Goal: Information Seeking & Learning: Learn about a topic

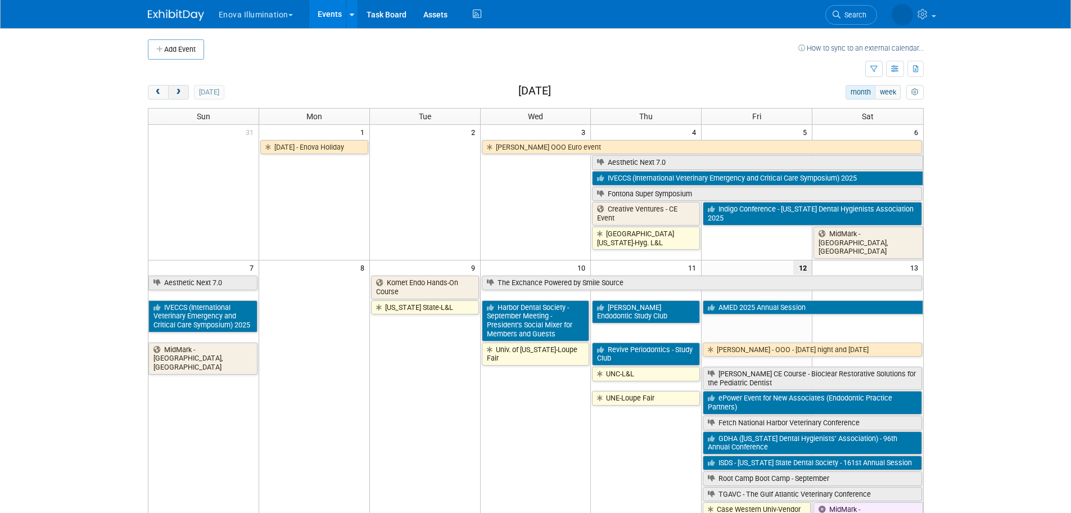
click at [179, 98] on button "next" at bounding box center [178, 92] width 21 height 15
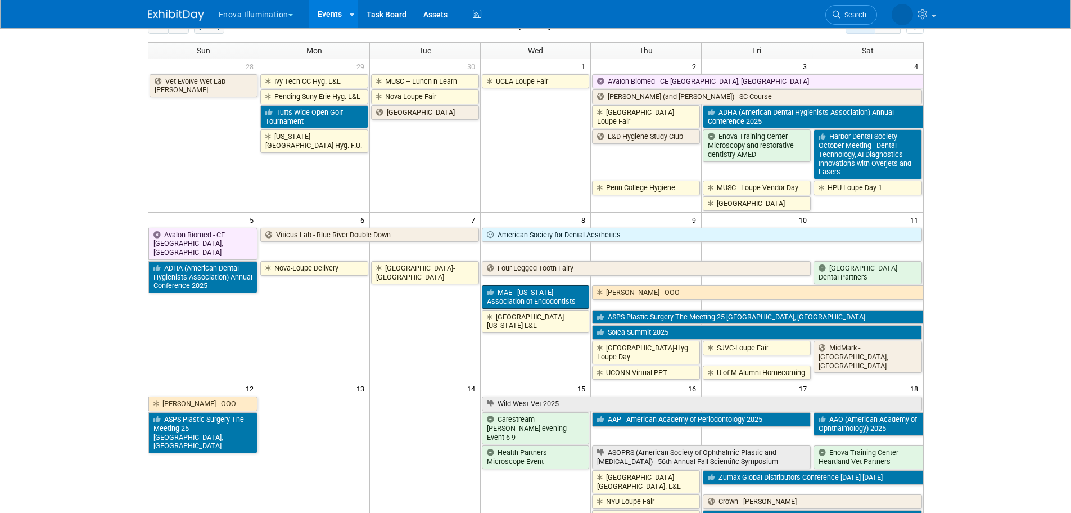
scroll to position [169, 0]
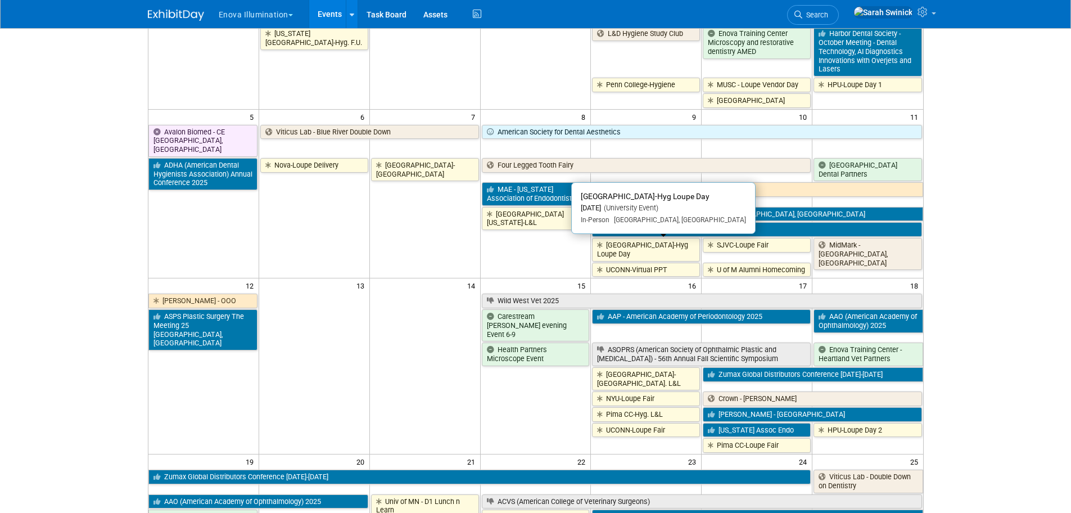
click at [615, 250] on link "[GEOGRAPHIC_DATA]-Hyg Loupe Day" at bounding box center [646, 249] width 108 height 23
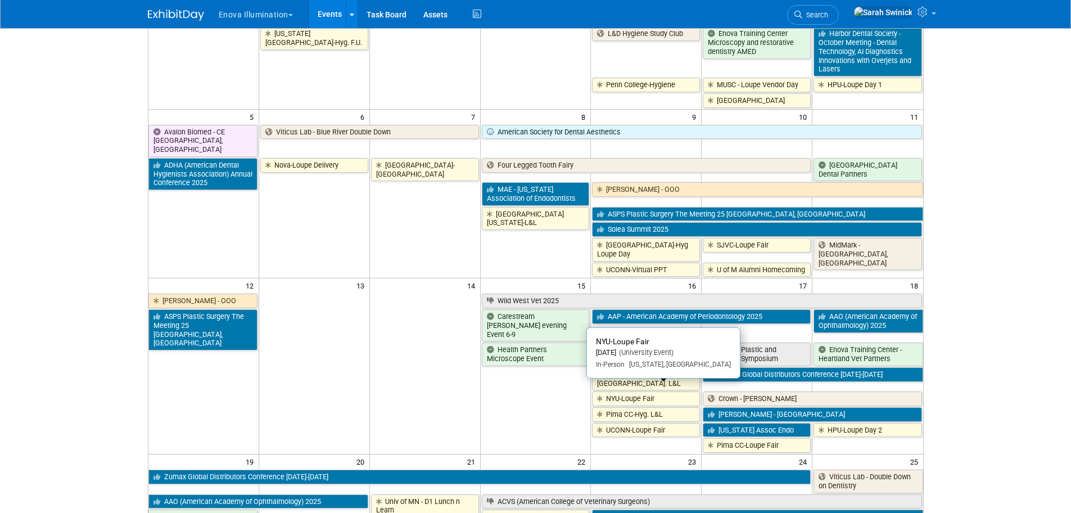
click at [621, 310] on link "NYU-Loupe Fair" at bounding box center [646, 398] width 108 height 15
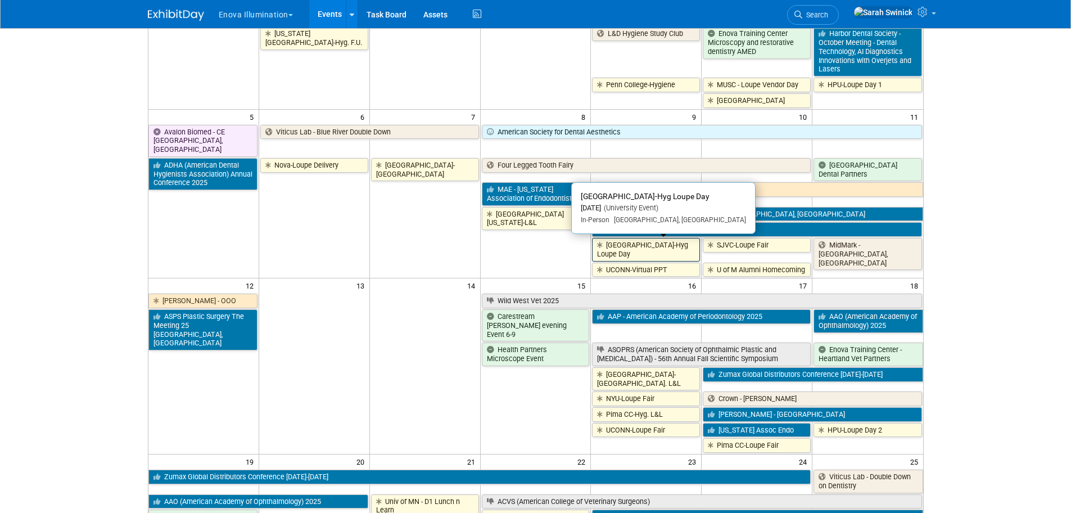
click at [610, 249] on link "[GEOGRAPHIC_DATA]-Hyg Loupe Day" at bounding box center [646, 249] width 108 height 23
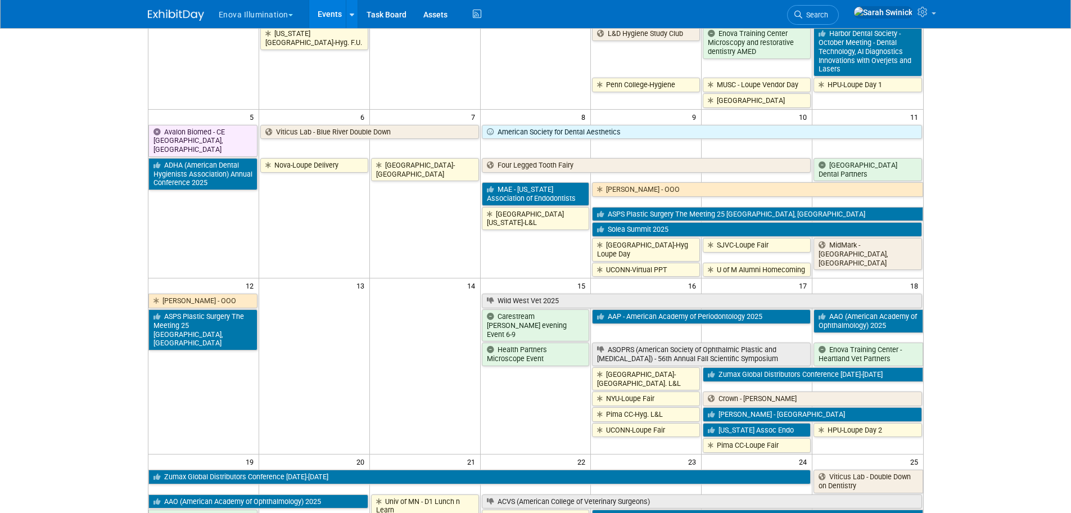
scroll to position [0, 0]
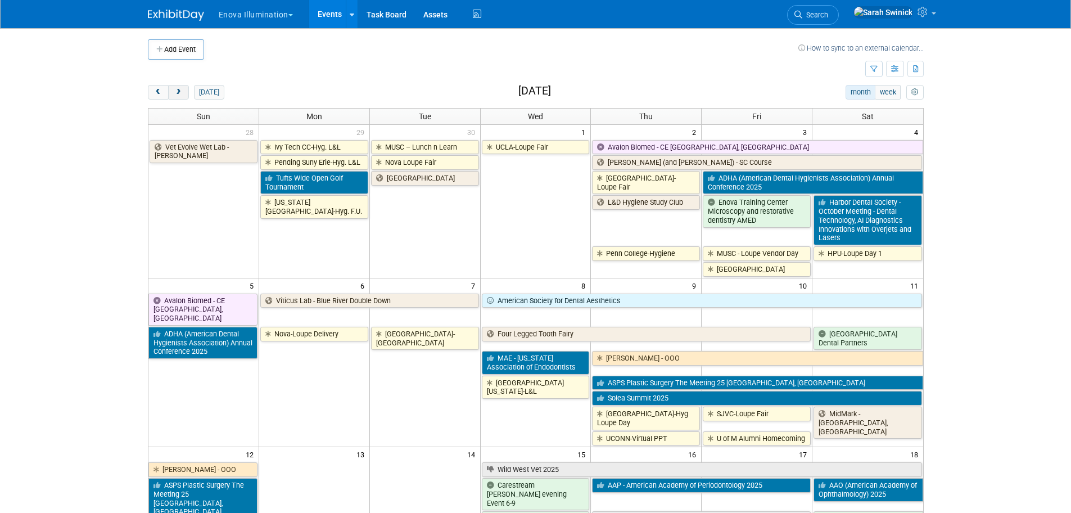
click at [177, 87] on button "next" at bounding box center [178, 92] width 21 height 15
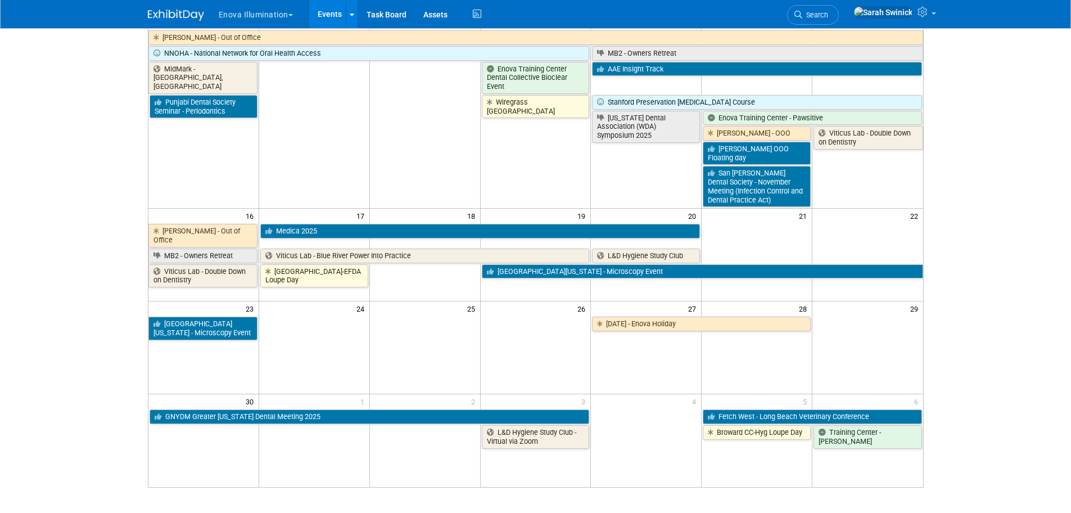
scroll to position [506, 0]
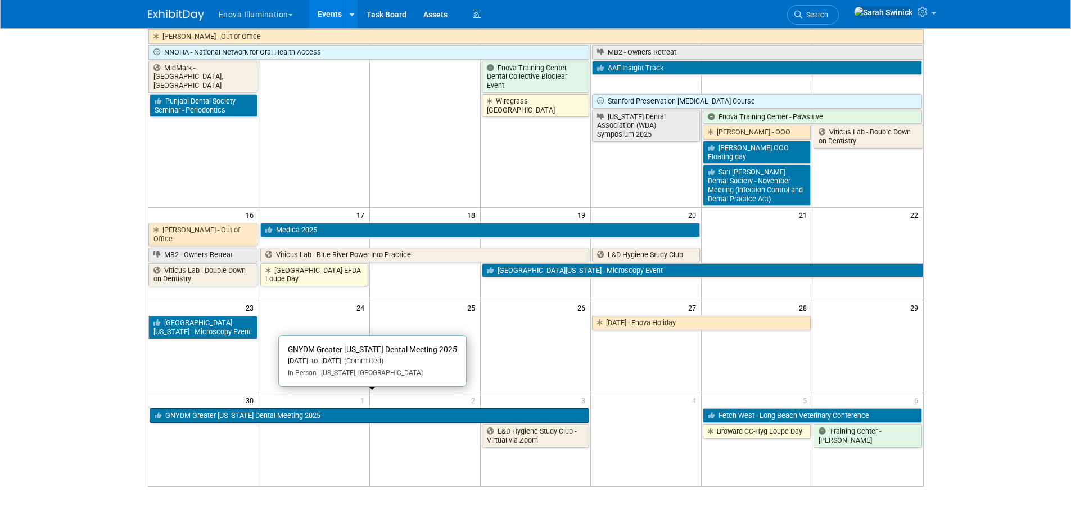
click at [384, 310] on link "GNYDM Greater [US_STATE] Dental Meeting 2025" at bounding box center [370, 415] width 440 height 15
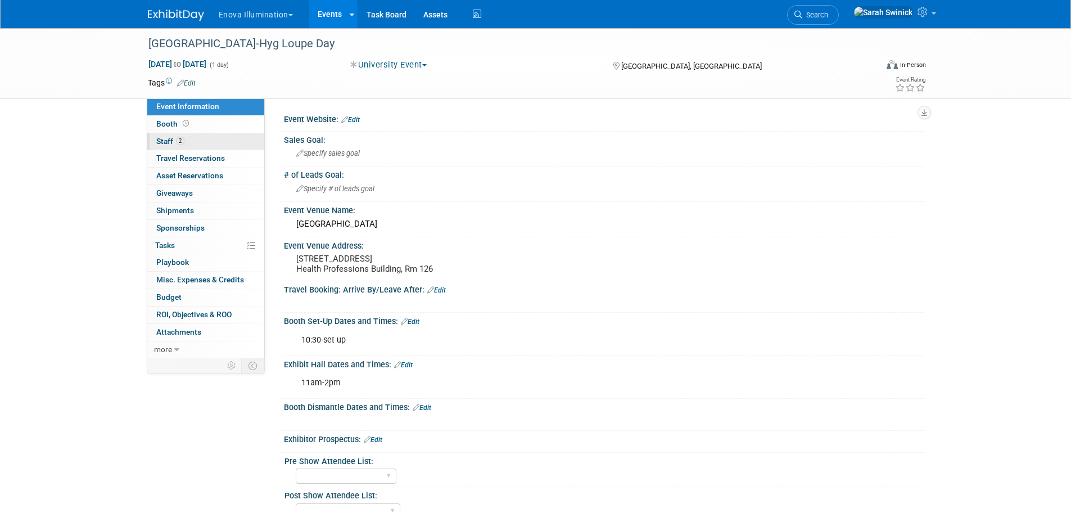
click at [223, 145] on link "2 Staff 2" at bounding box center [205, 141] width 117 height 17
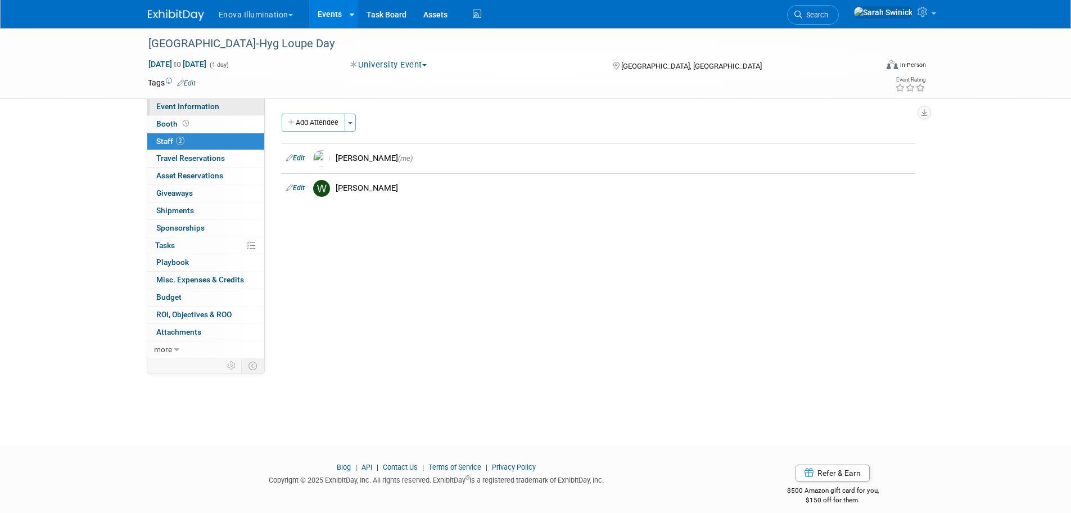
click at [233, 109] on link "Event Information" at bounding box center [205, 106] width 117 height 17
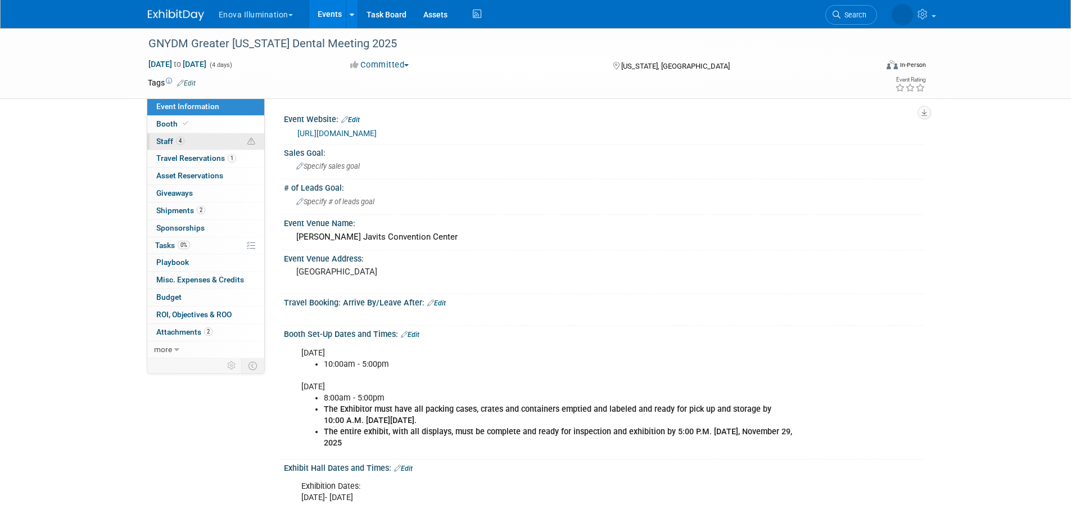
click at [192, 146] on link "4 Staff 4" at bounding box center [205, 141] width 117 height 17
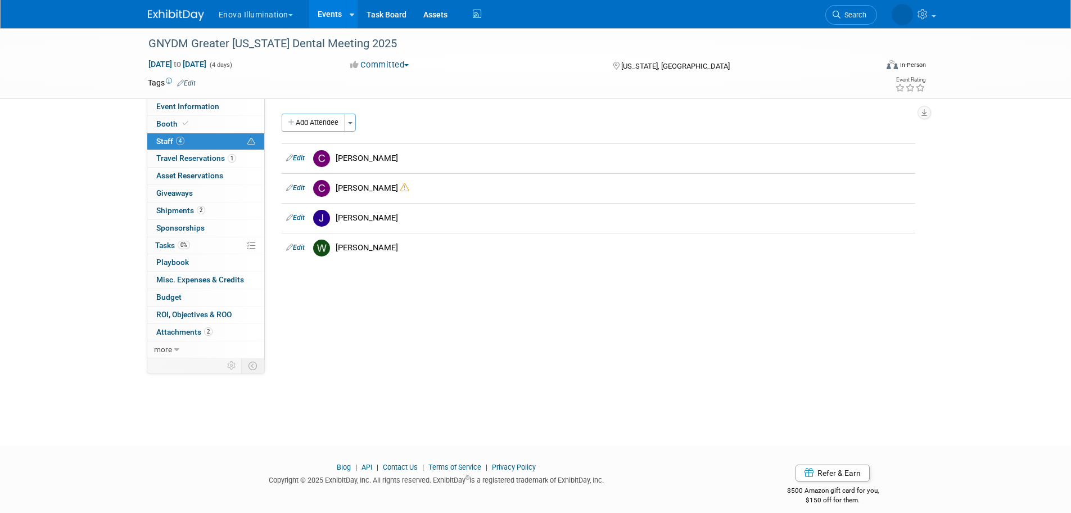
click at [224, 99] on div "GNYDM Greater New York Dental Meeting 2025 Nov 30, 2025 to Dec 3, 2025 (4 days)…" at bounding box center [535, 63] width 1071 height 71
click at [223, 110] on link "Event Information" at bounding box center [205, 106] width 117 height 17
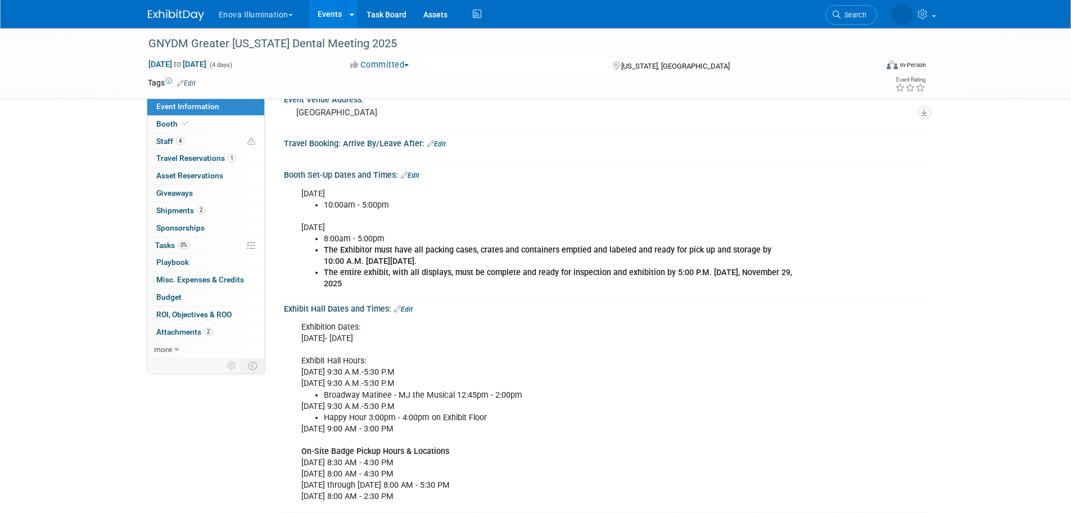
scroll to position [281, 0]
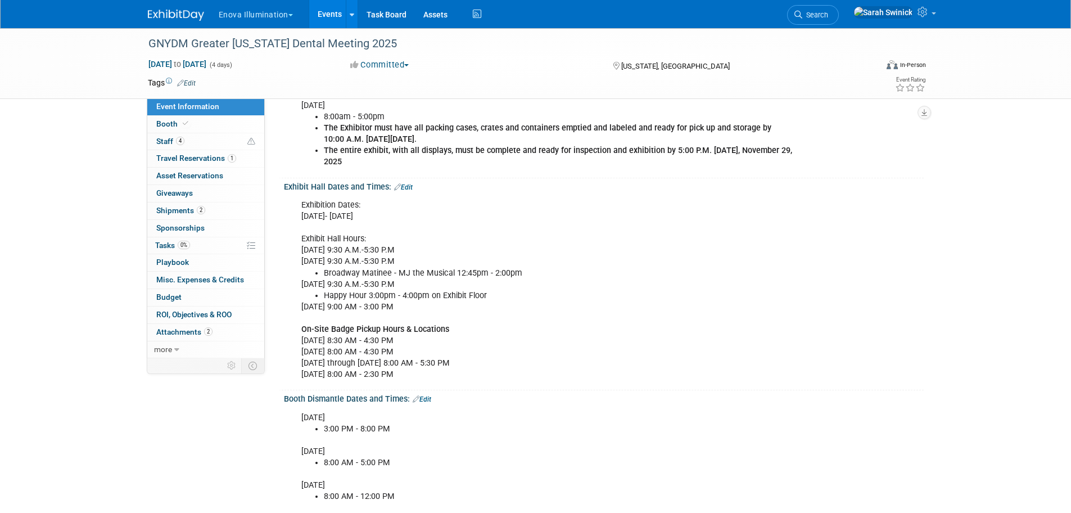
click at [164, 24] on div "Enova Illumination Choose Workspace: enova Enova Illumination Enova Illuminatio…" at bounding box center [536, 14] width 776 height 28
click at [165, 11] on img at bounding box center [176, 15] width 56 height 11
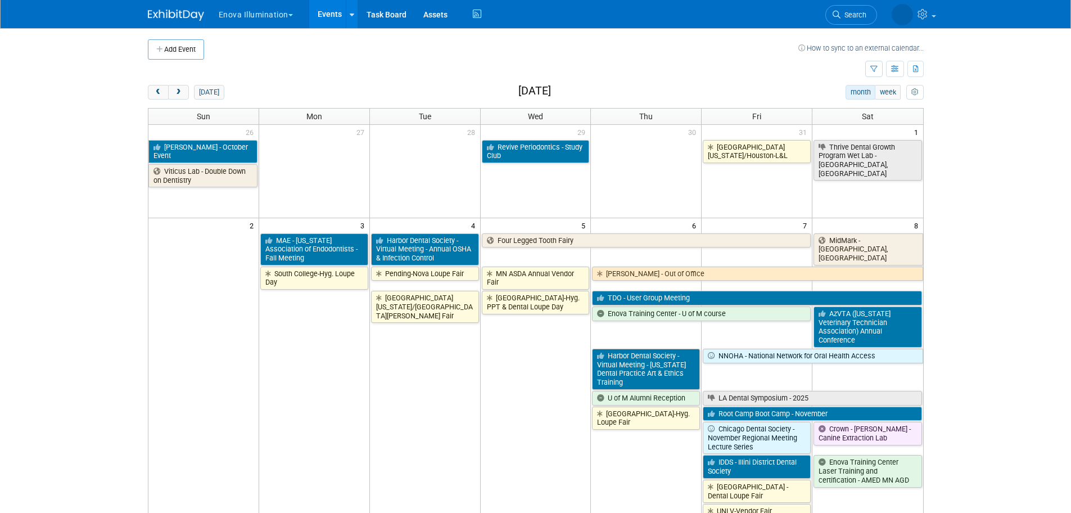
drag, startPoint x: 161, startPoint y: 96, endPoint x: 170, endPoint y: 105, distance: 13.1
click at [161, 96] on button "prev" at bounding box center [158, 92] width 21 height 15
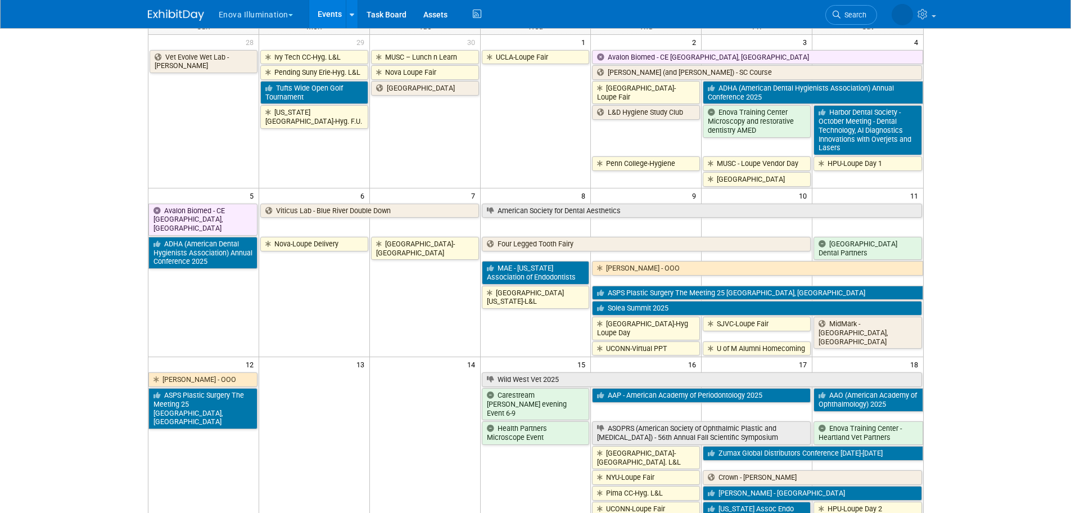
scroll to position [112, 0]
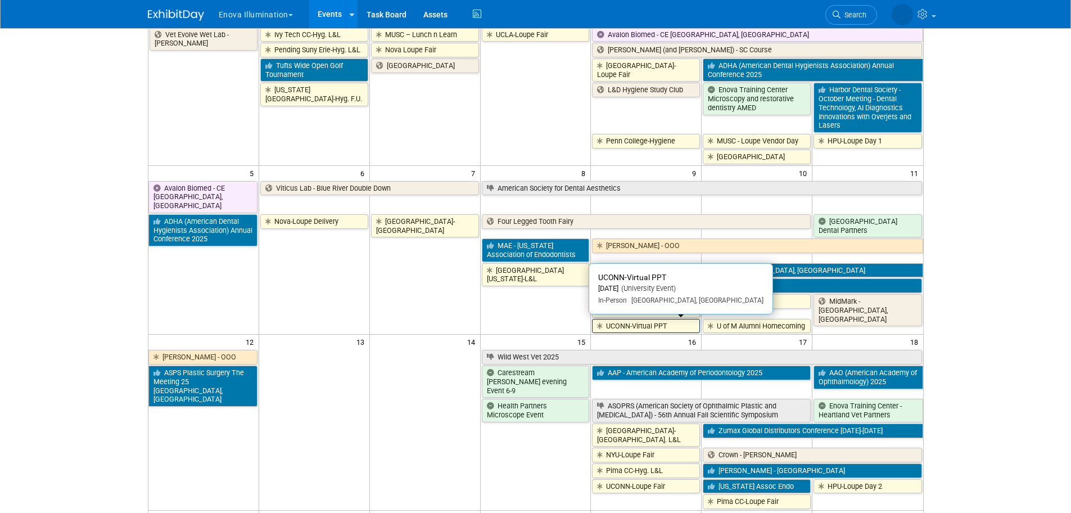
click at [694, 329] on link "UCONN-Virtual PPT" at bounding box center [646, 326] width 108 height 15
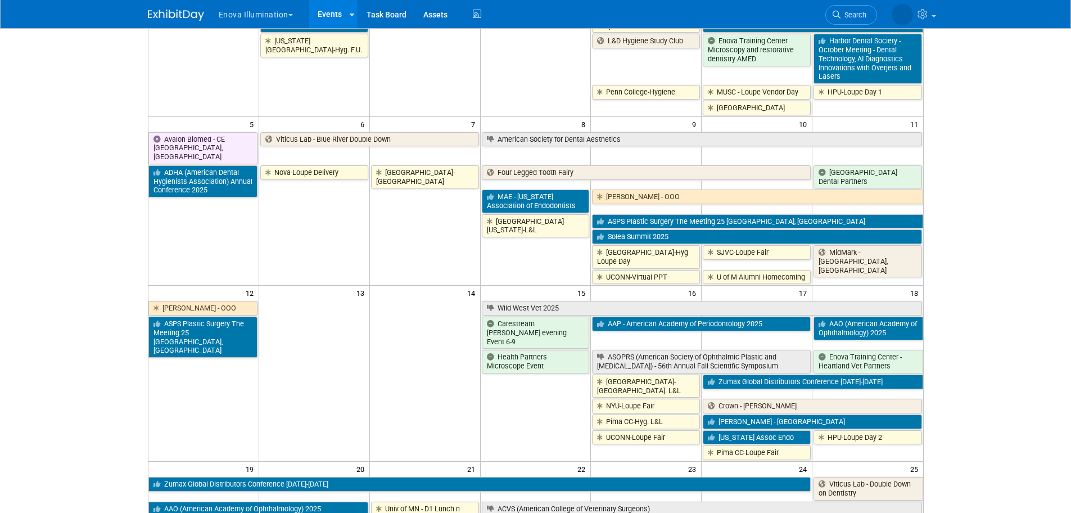
scroll to position [169, 0]
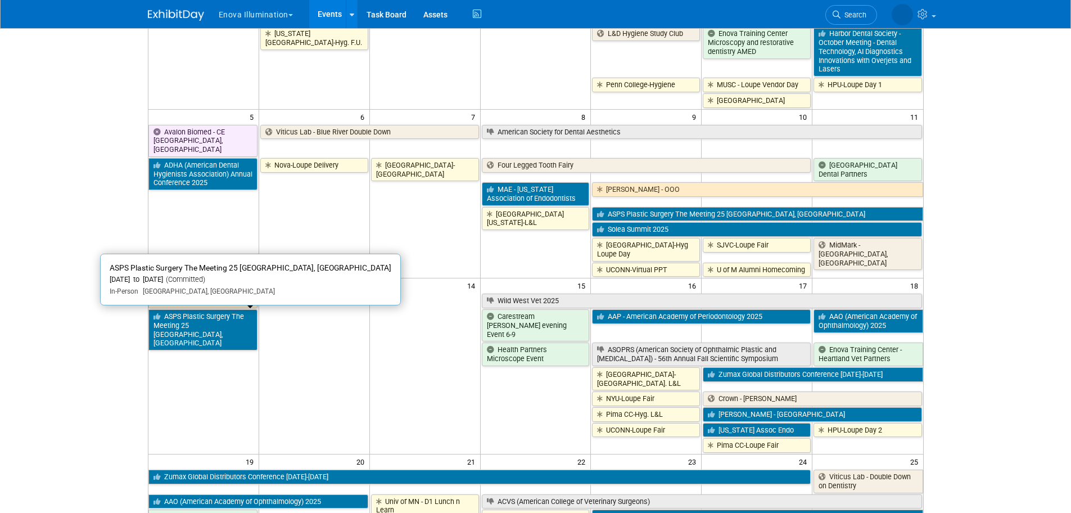
click at [225, 326] on link "ASPS Plastic Surgery The Meeting 25 [GEOGRAPHIC_DATA], [GEOGRAPHIC_DATA]" at bounding box center [202, 329] width 109 height 41
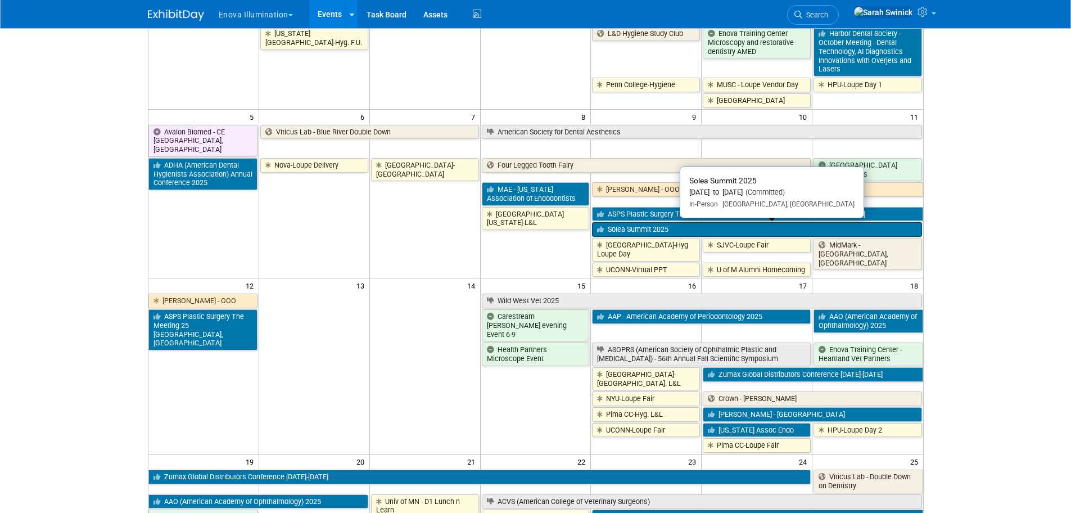
click at [714, 224] on link "Solea Summit 2025" at bounding box center [757, 229] width 330 height 15
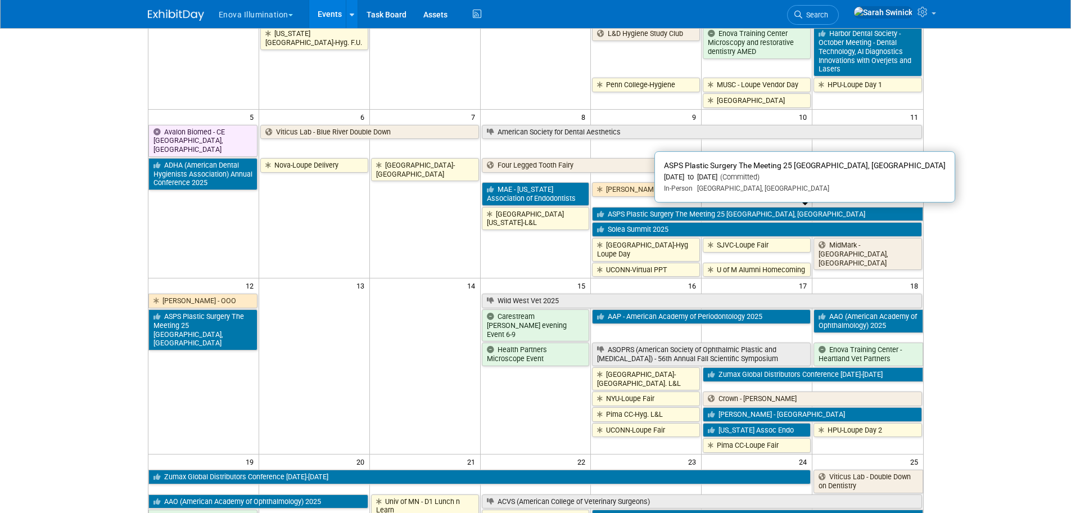
click at [646, 213] on link "ASPS Plastic Surgery The Meeting 25 [GEOGRAPHIC_DATA], [GEOGRAPHIC_DATA]" at bounding box center [757, 214] width 331 height 15
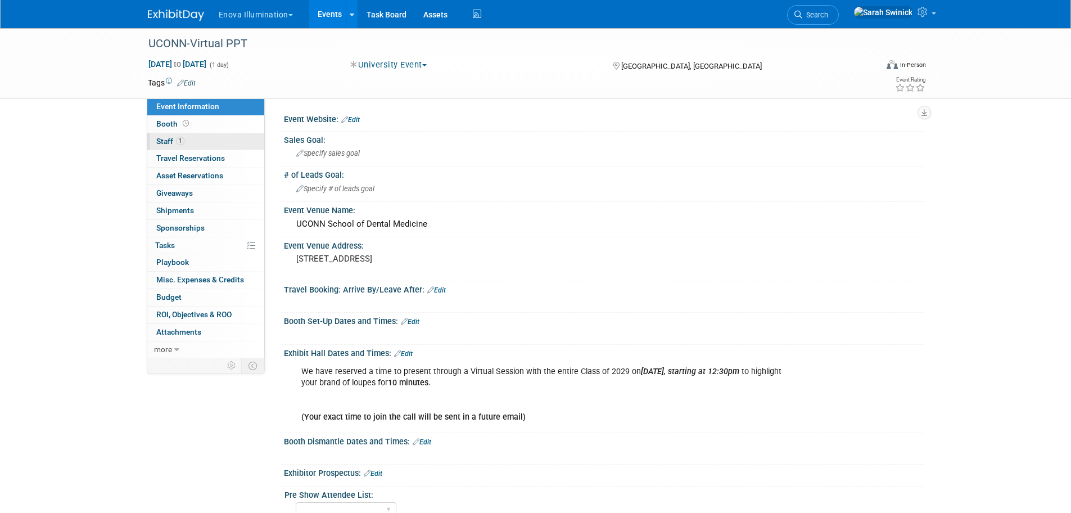
click at [224, 137] on link "1 Staff 1" at bounding box center [205, 141] width 117 height 17
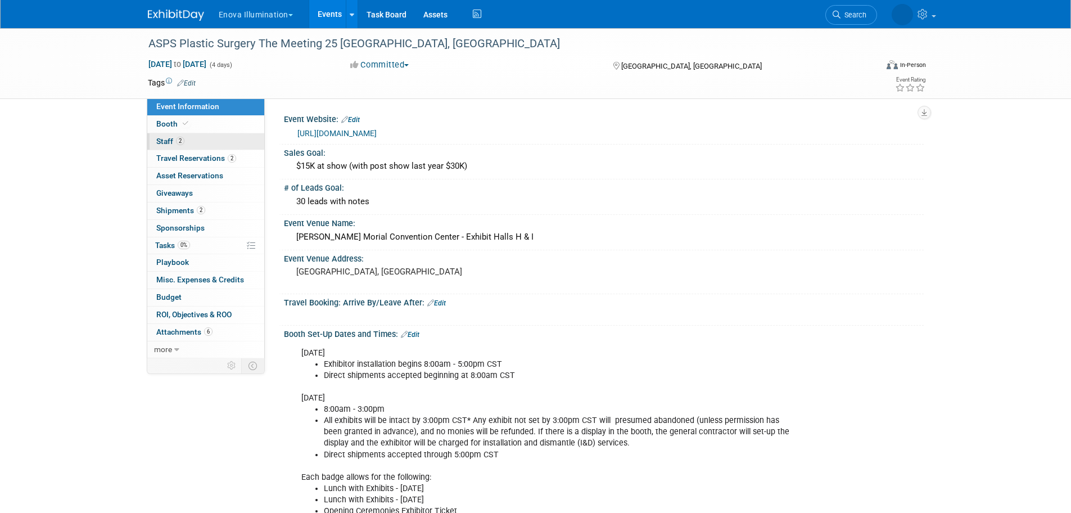
click at [207, 138] on link "2 Staff 2" at bounding box center [205, 141] width 117 height 17
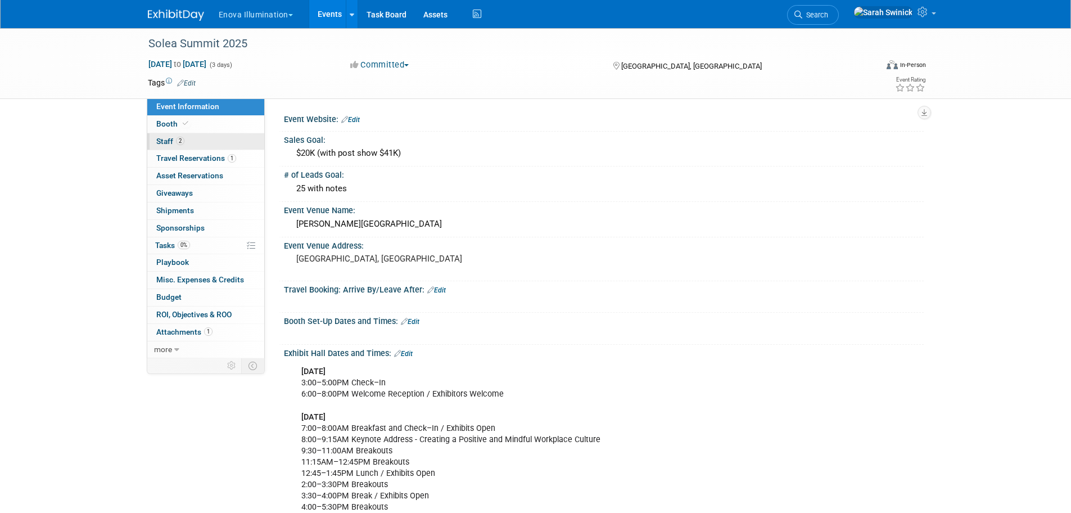
click at [227, 145] on link "2 Staff 2" at bounding box center [205, 141] width 117 height 17
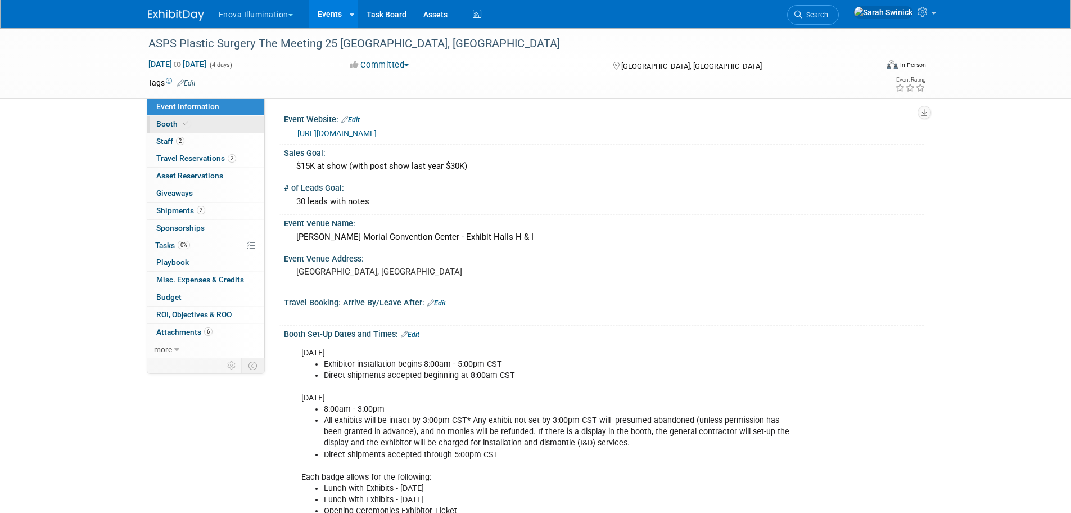
click at [217, 130] on link "Booth" at bounding box center [205, 124] width 117 height 17
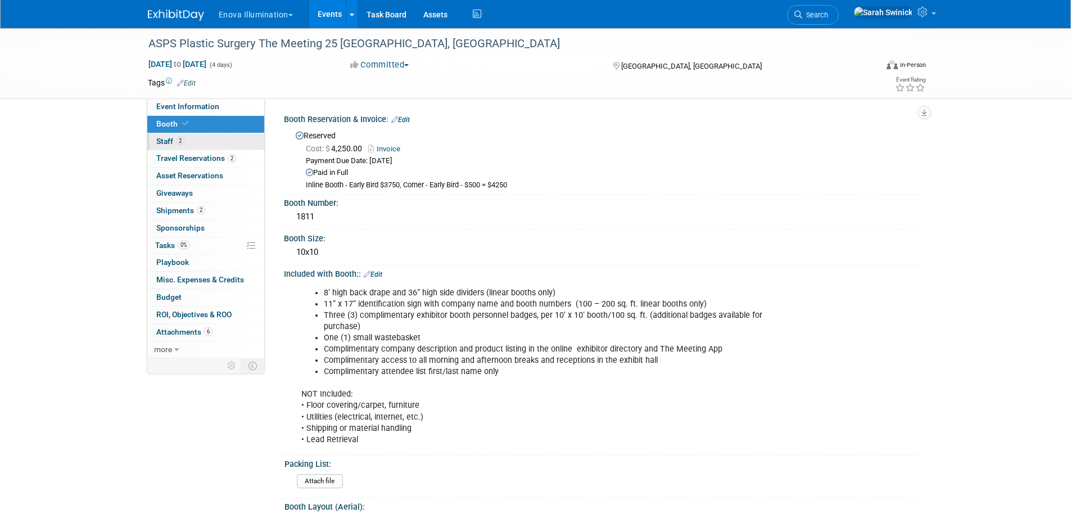
click at [212, 142] on link "2 Staff 2" at bounding box center [205, 141] width 117 height 17
